Goal: Navigation & Orientation: Find specific page/section

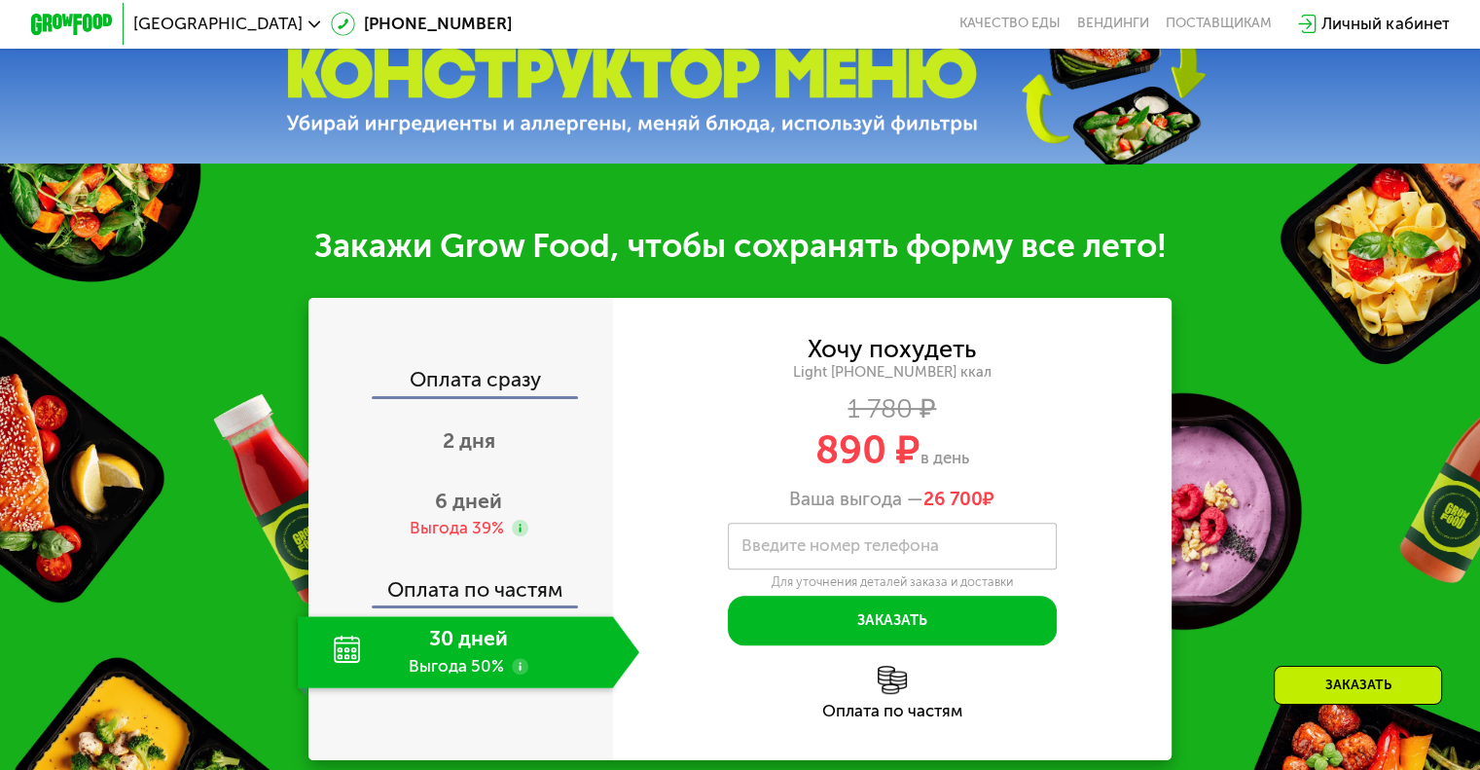
scroll to position [584, 0]
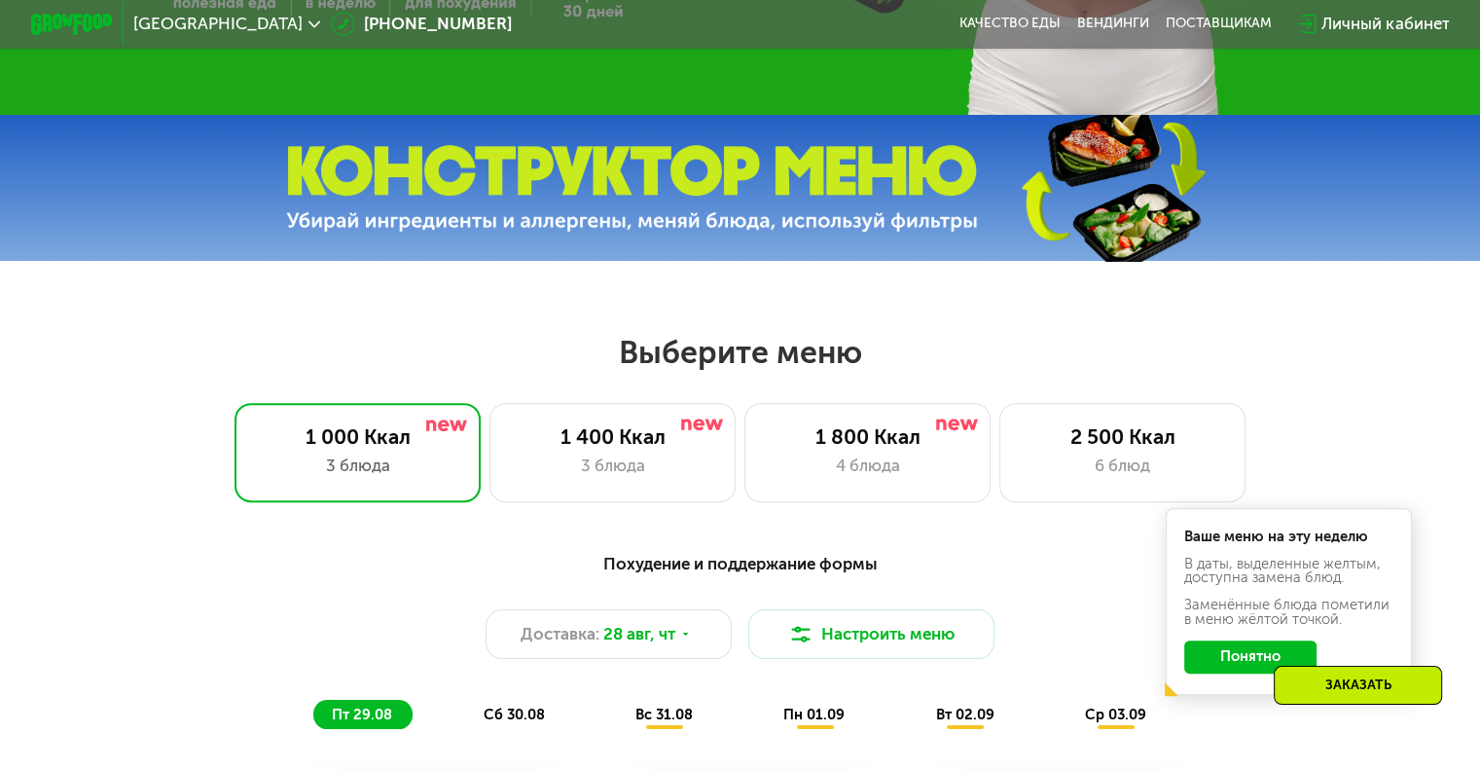
click at [173, 29] on span "Москва" at bounding box center [217, 24] width 169 height 17
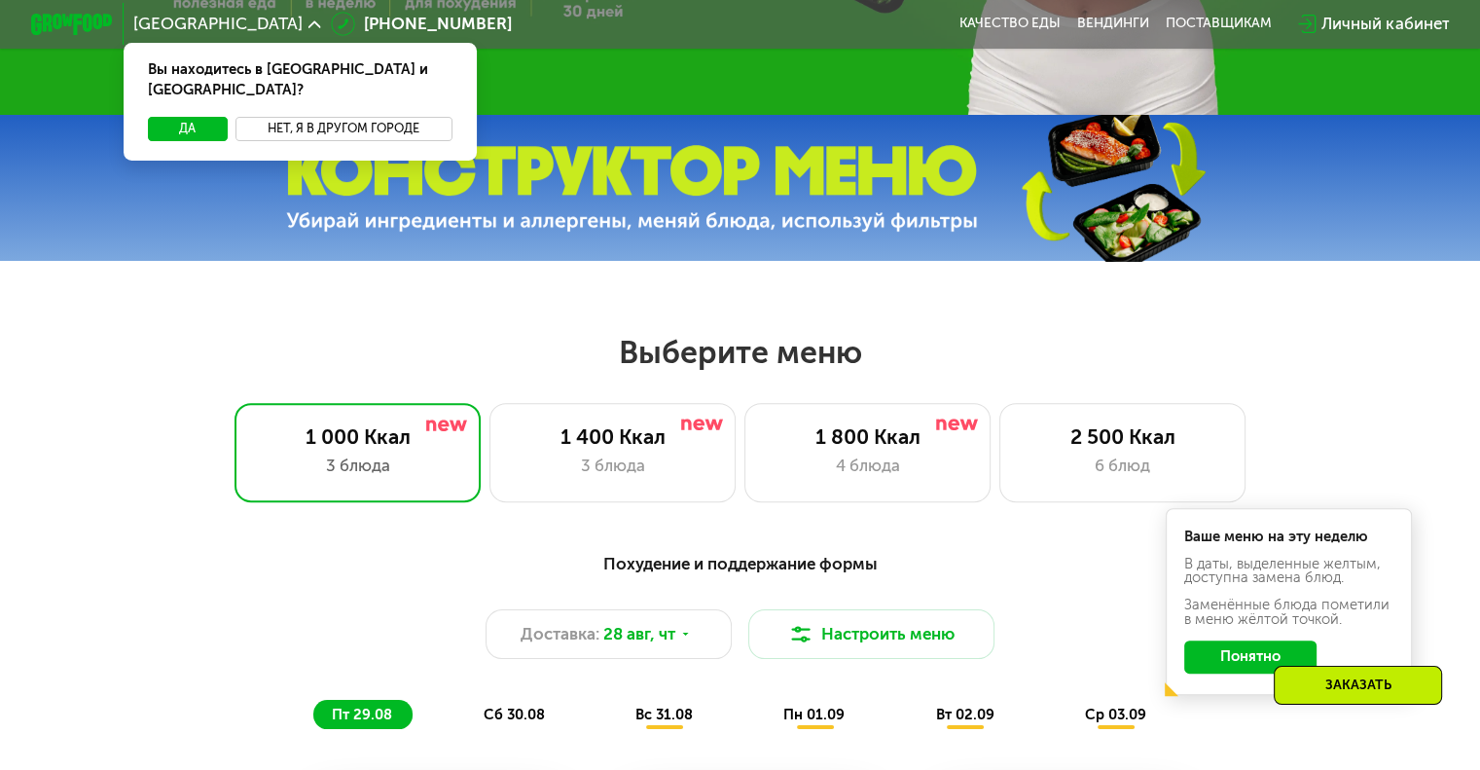
click at [280, 117] on button "Нет, я в другом городе" at bounding box center [343, 129] width 217 height 24
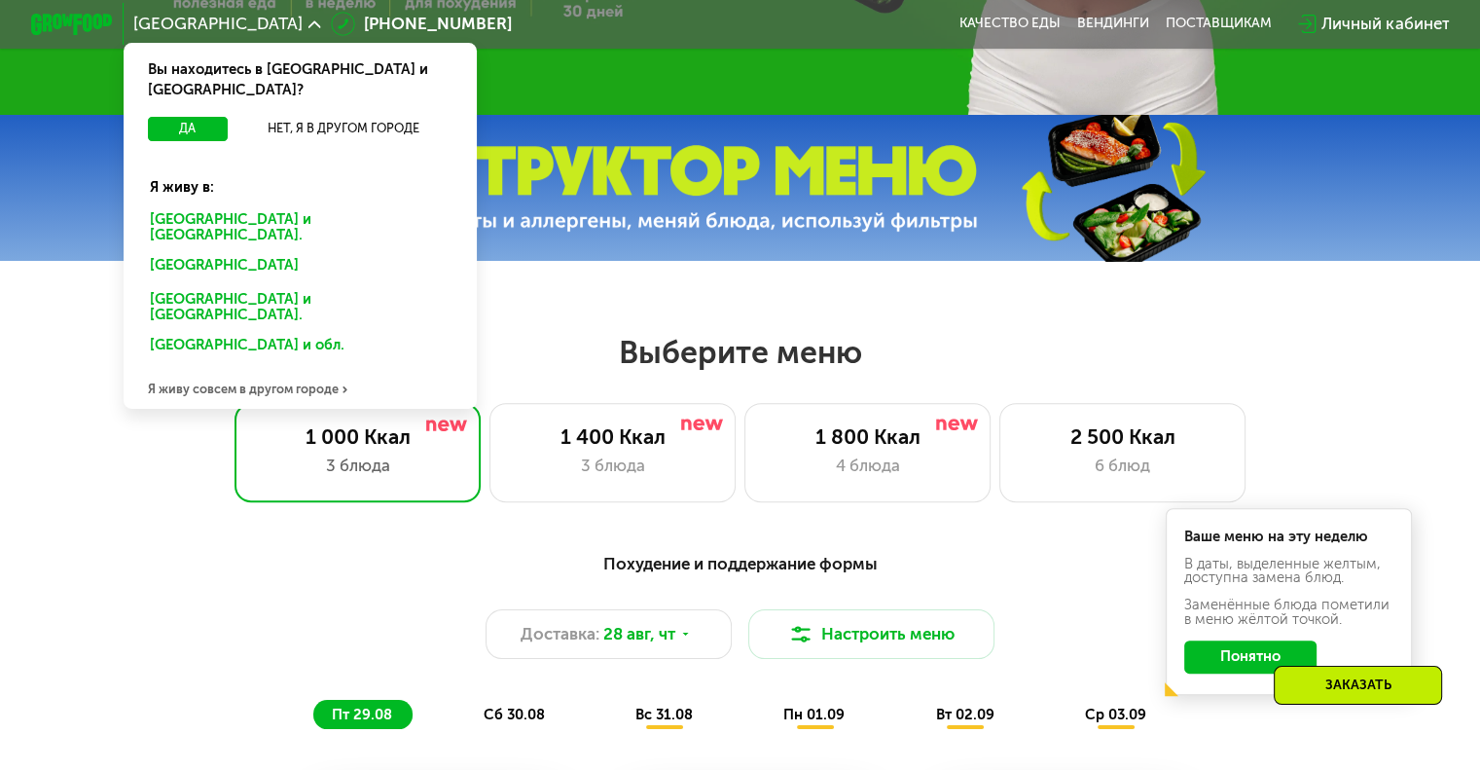
click at [222, 251] on div "Санкт-Петербурге и обл." at bounding box center [295, 267] width 321 height 33
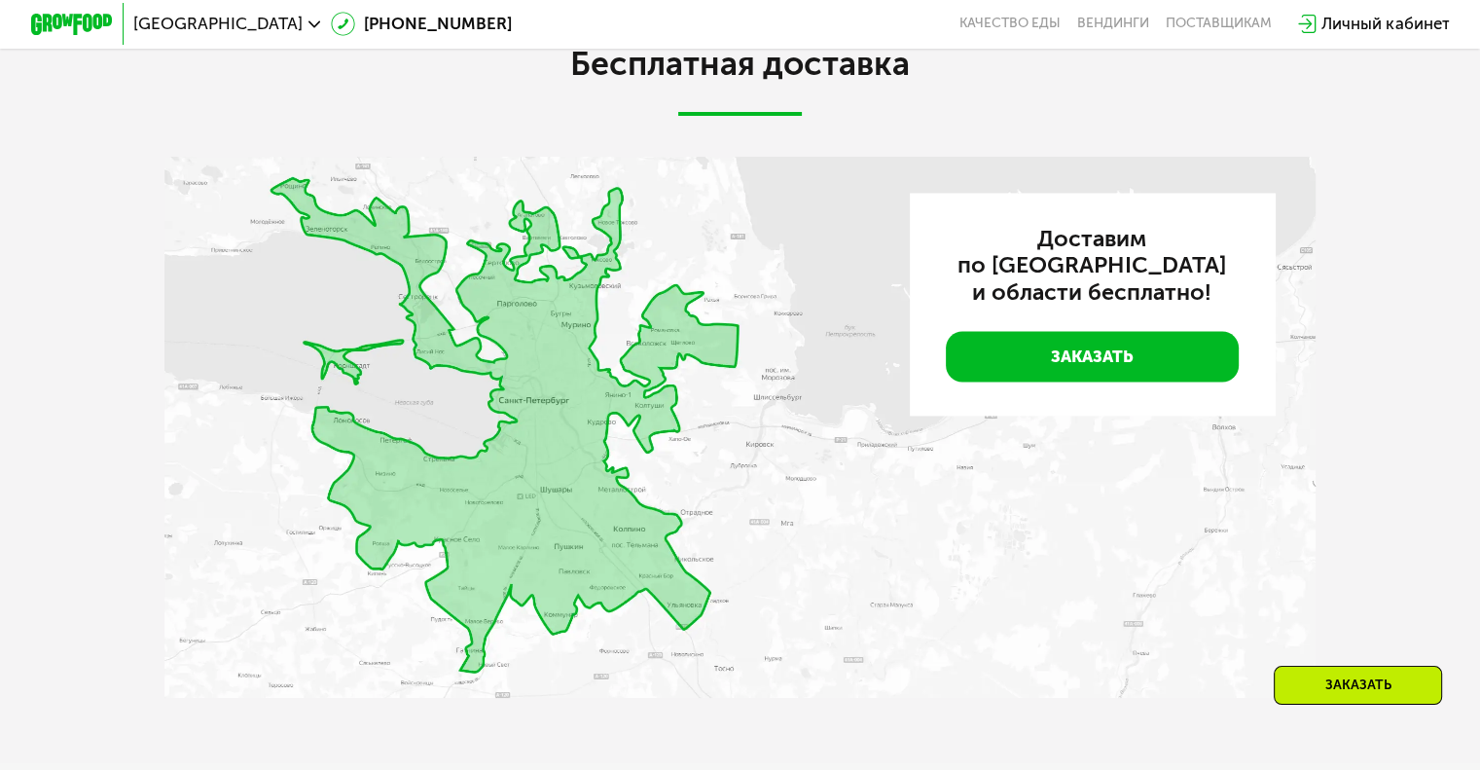
scroll to position [3022, 0]
